Goal: Task Accomplishment & Management: Use online tool/utility

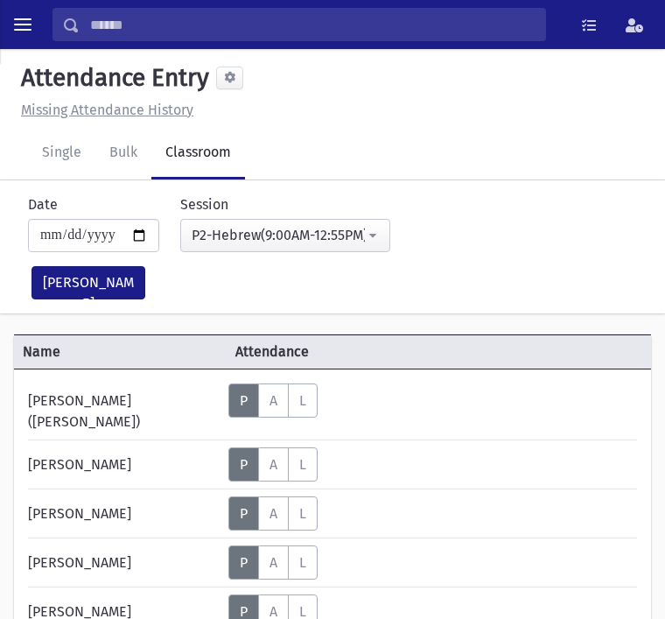
scroll to position [178, 0]
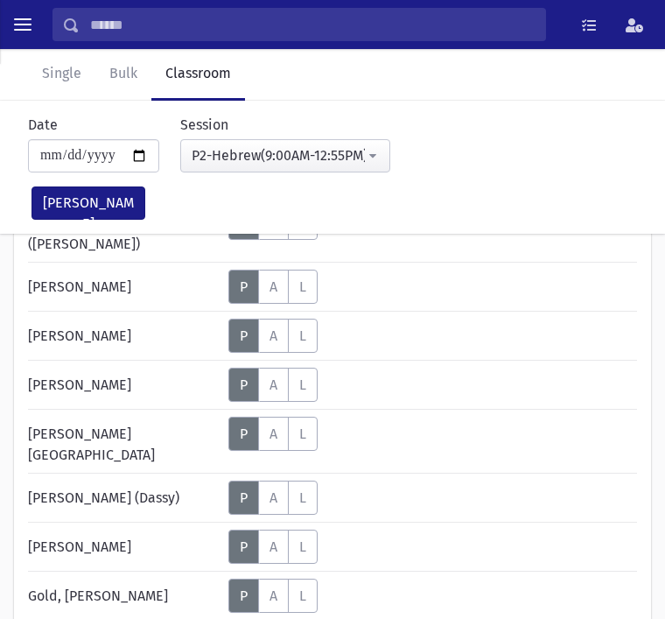
click at [296, 153] on div "P2-Hebrew(9:00AM-12:55PM)" at bounding box center [278, 155] width 173 height 21
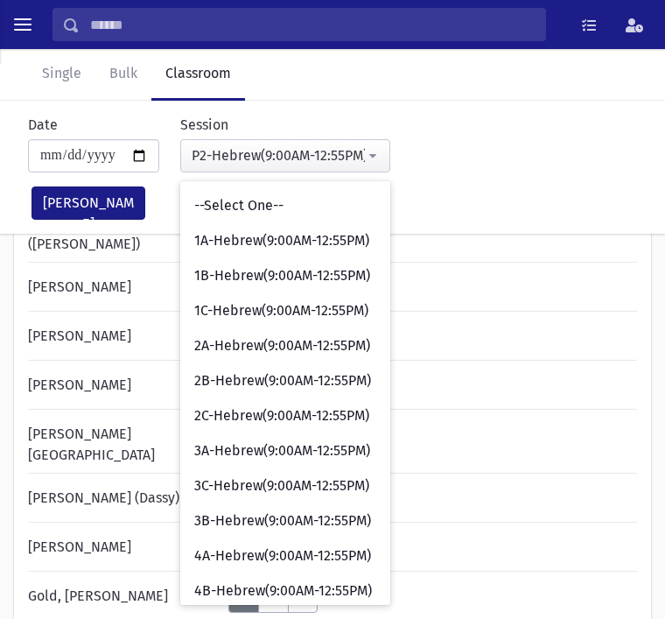
scroll to position [653, 0]
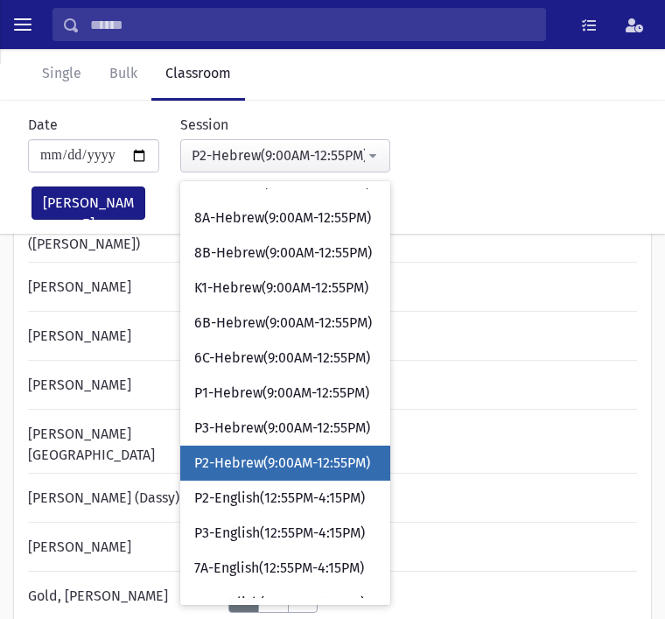
click at [289, 460] on span "P2-Hebrew(9:00AM-12:55PM)" at bounding box center [282, 463] width 176 height 19
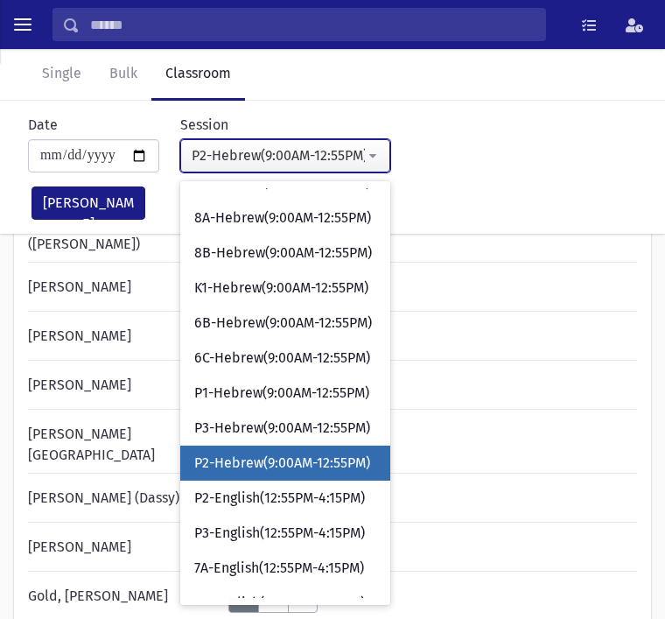
select select "****"
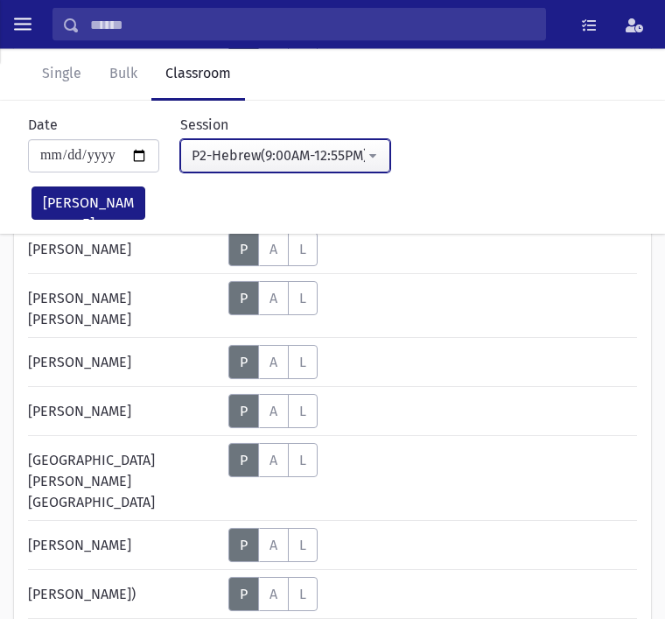
scroll to position [1192, 0]
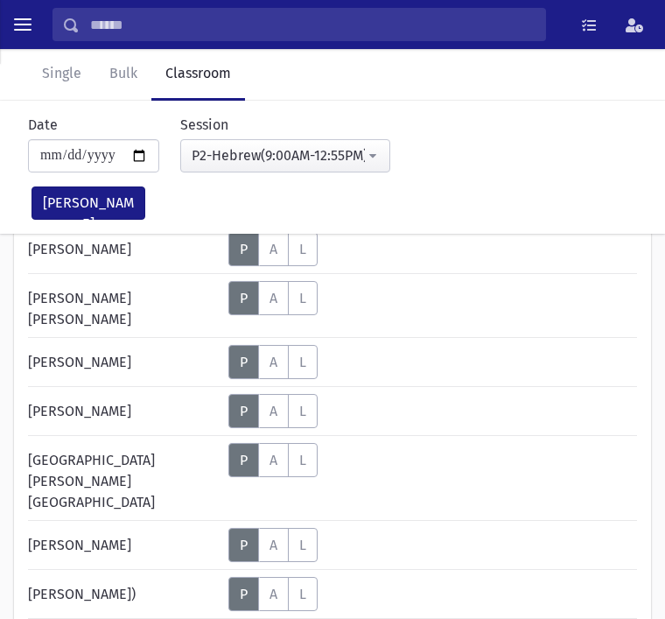
click at [281, 345] on label "Absent A" at bounding box center [273, 362] width 31 height 34
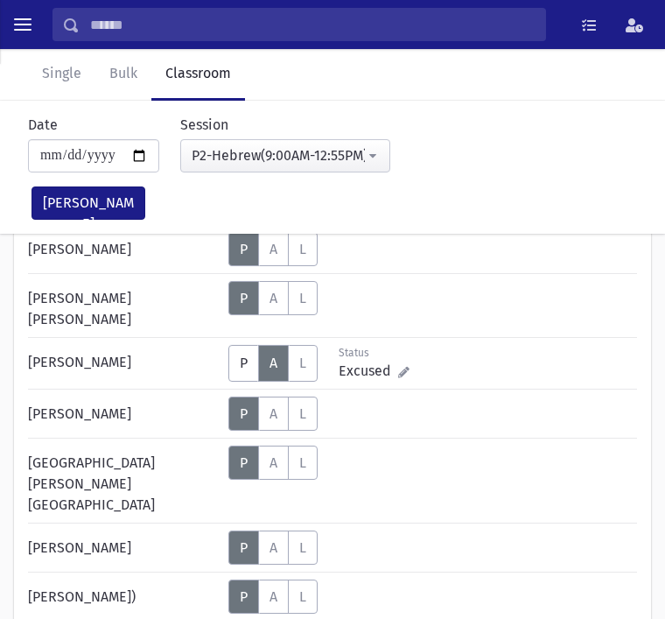
click at [267, 281] on label "Absent A" at bounding box center [273, 298] width 31 height 34
click at [102, 196] on button "[PERSON_NAME]" at bounding box center [89, 203] width 114 height 33
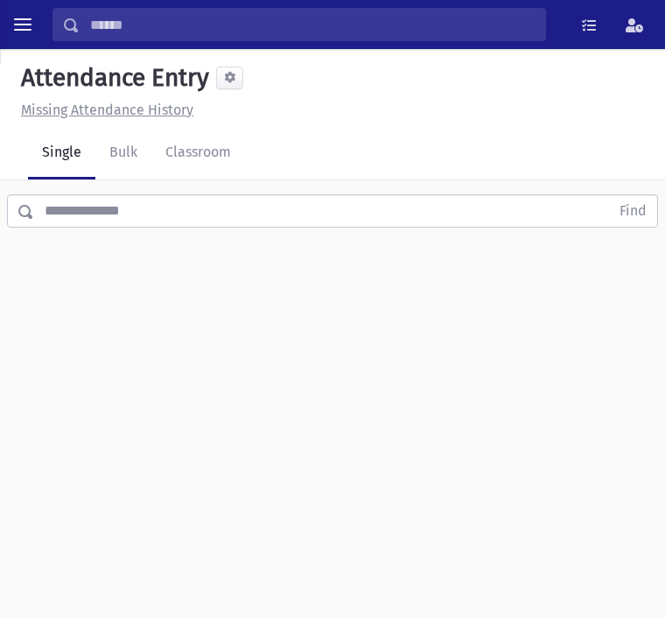
click at [210, 147] on link "Classroom" at bounding box center [198, 154] width 94 height 52
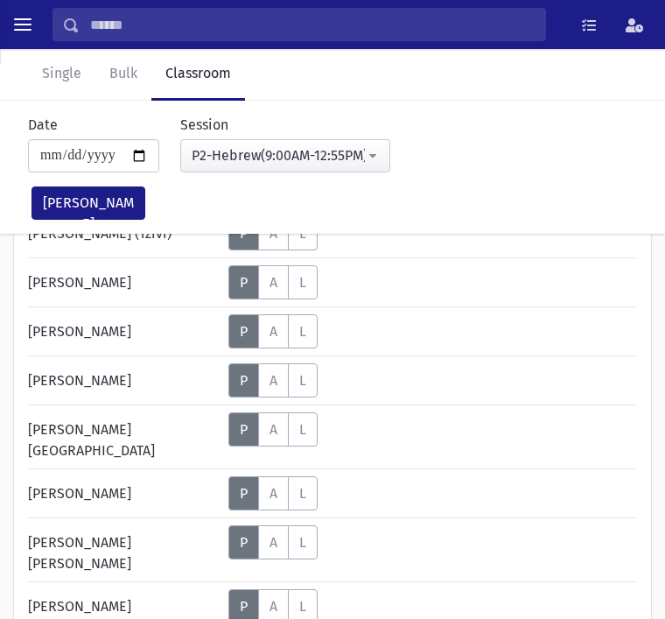
scroll to position [1192, 0]
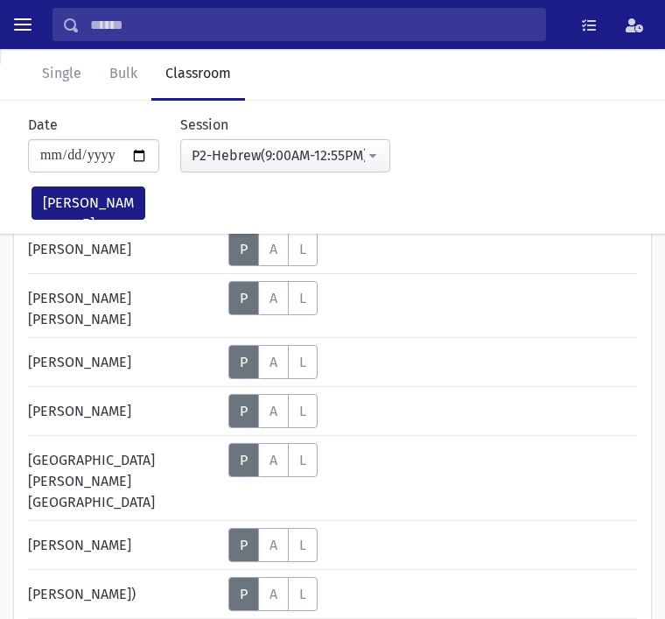
click at [269, 281] on label "Absent A" at bounding box center [273, 298] width 31 height 34
click at [274, 355] on span "A" at bounding box center [274, 362] width 8 height 15
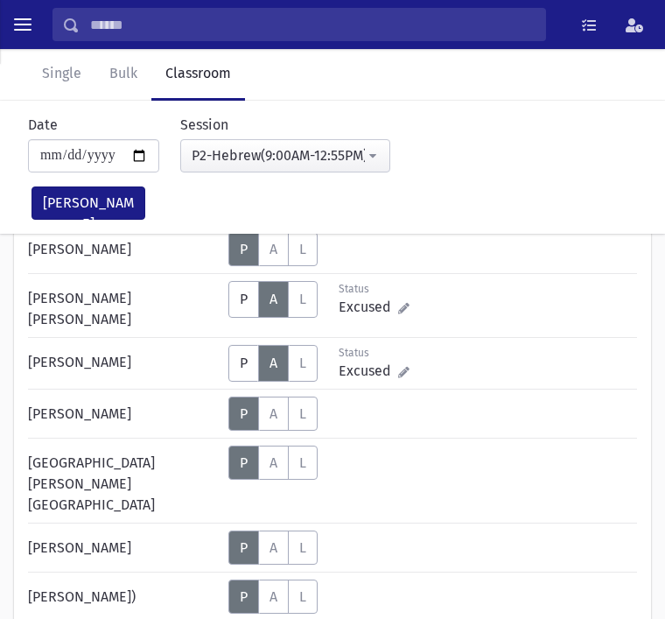
click at [89, 194] on button "[PERSON_NAME]" at bounding box center [89, 203] width 114 height 33
